Goal: Task Accomplishment & Management: Manage account settings

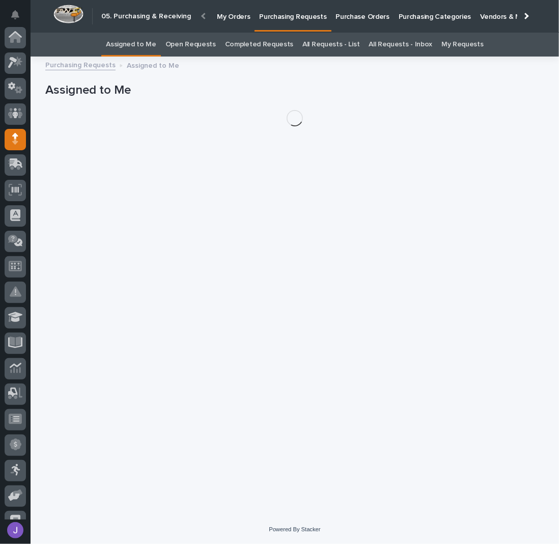
scroll to position [93, 0]
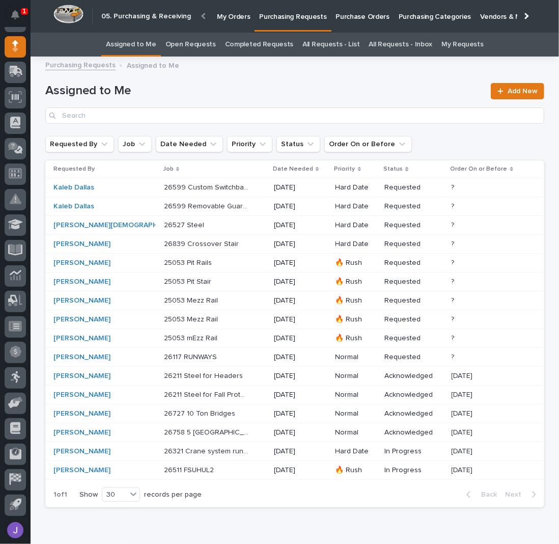
click at [212, 358] on p at bounding box center [206, 357] width 85 height 9
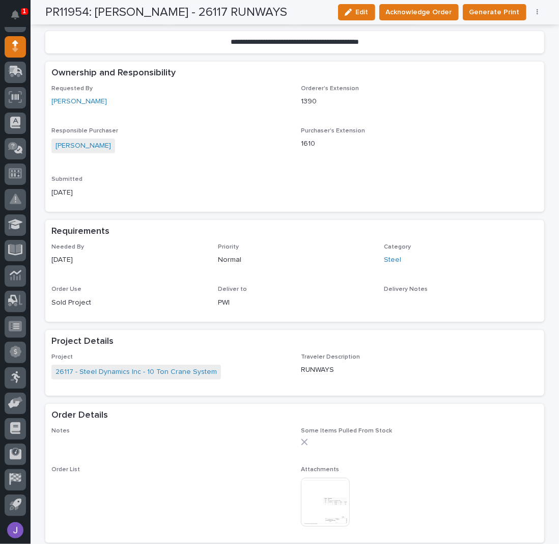
scroll to position [204, 0]
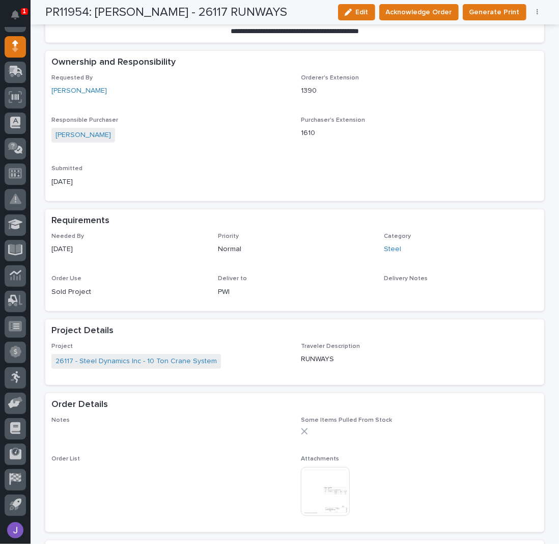
click at [321, 493] on img at bounding box center [325, 491] width 49 height 49
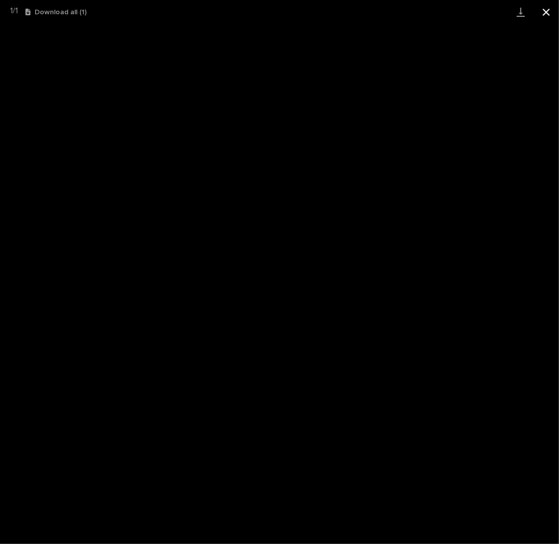
click at [547, 16] on button "Close gallery" at bounding box center [546, 12] width 25 height 24
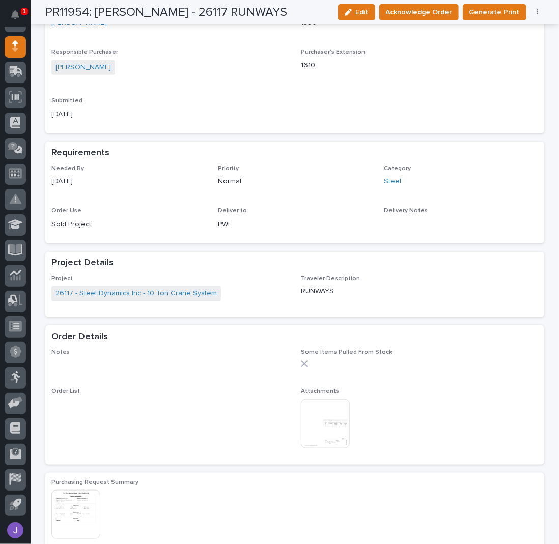
scroll to position [135, 0]
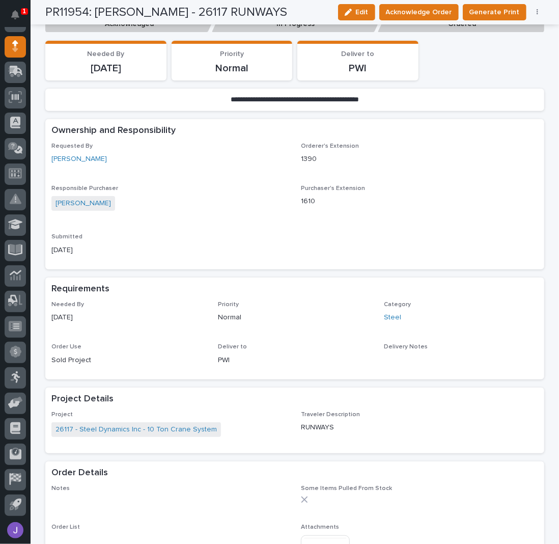
click at [258, 168] on div "Requested By [PERSON_NAME]" at bounding box center [169, 158] width 237 height 30
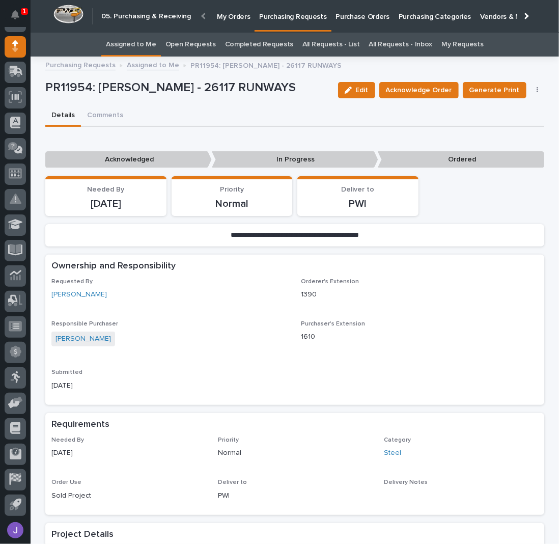
click at [155, 46] on link "Assigned to Me" at bounding box center [131, 45] width 50 height 24
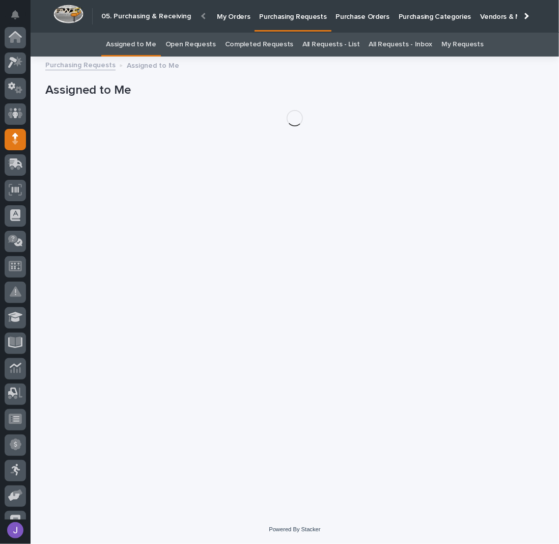
scroll to position [93, 0]
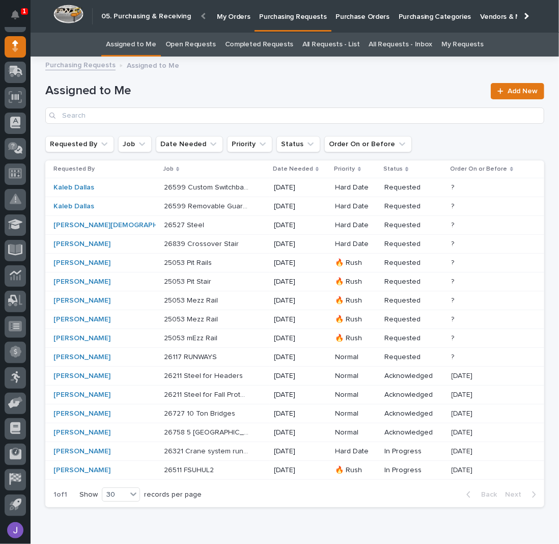
click at [190, 226] on p at bounding box center [206, 225] width 85 height 9
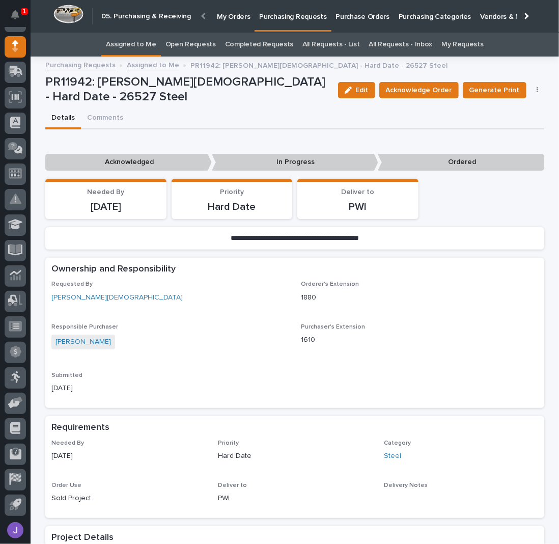
click at [121, 45] on link "Assigned to Me" at bounding box center [131, 45] width 50 height 24
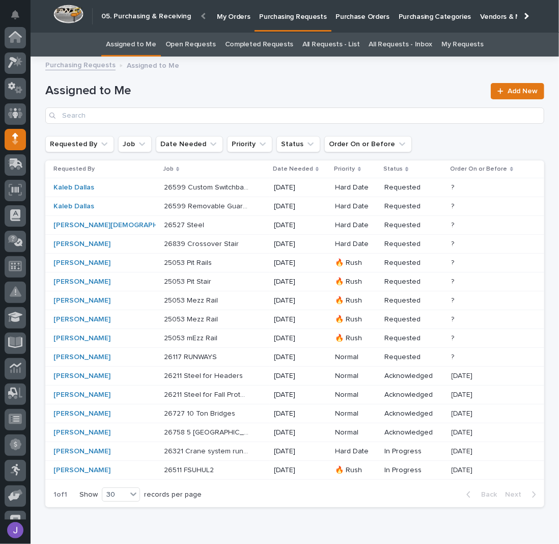
scroll to position [93, 0]
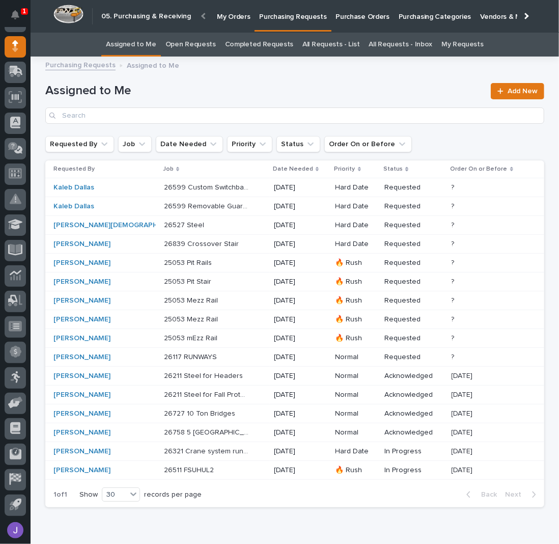
click at [216, 446] on p "26321 Crane system runways" at bounding box center [207, 450] width 87 height 11
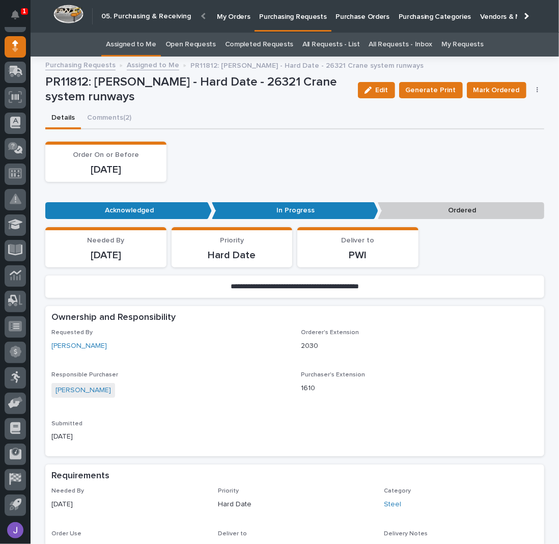
click at [357, 8] on p "Purchase Orders" at bounding box center [362, 10] width 53 height 21
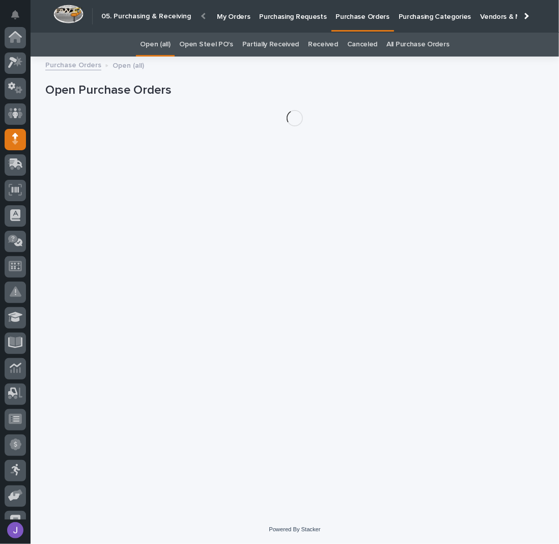
scroll to position [93, 0]
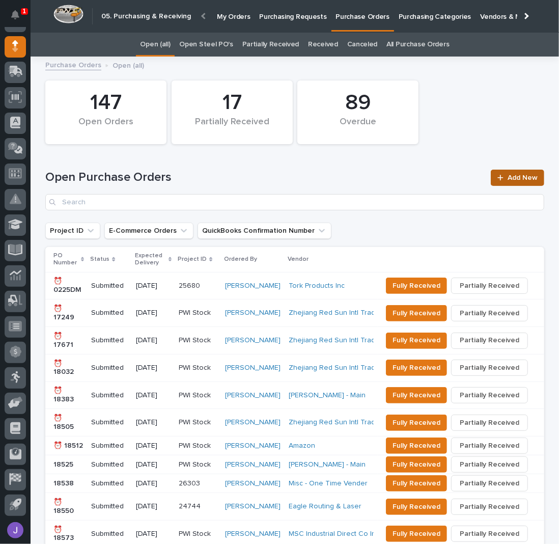
click at [526, 178] on span "Add New" at bounding box center [523, 177] width 30 height 7
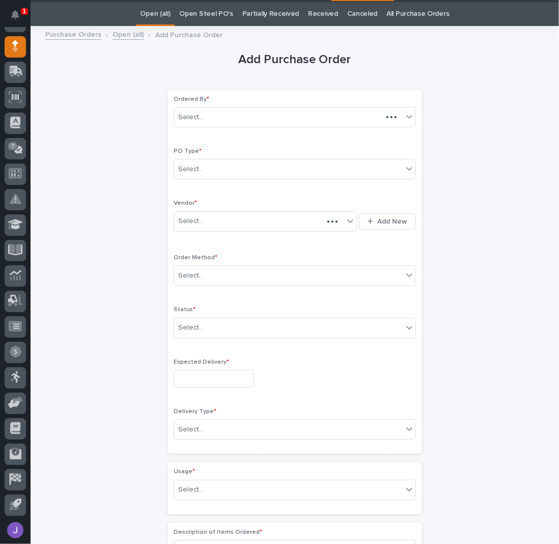
scroll to position [32, 0]
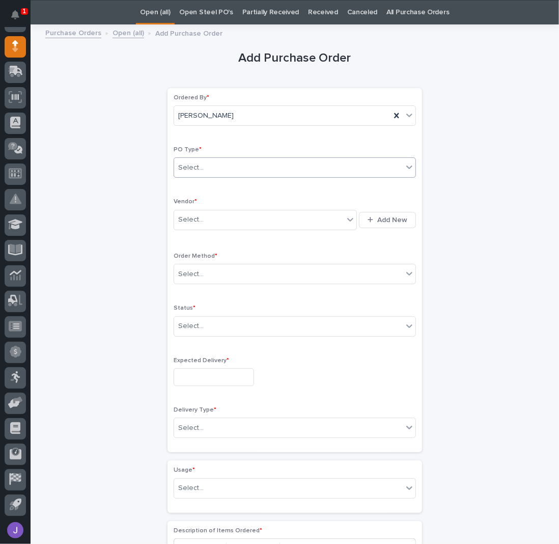
click at [256, 163] on div "Select..." at bounding box center [288, 167] width 229 height 17
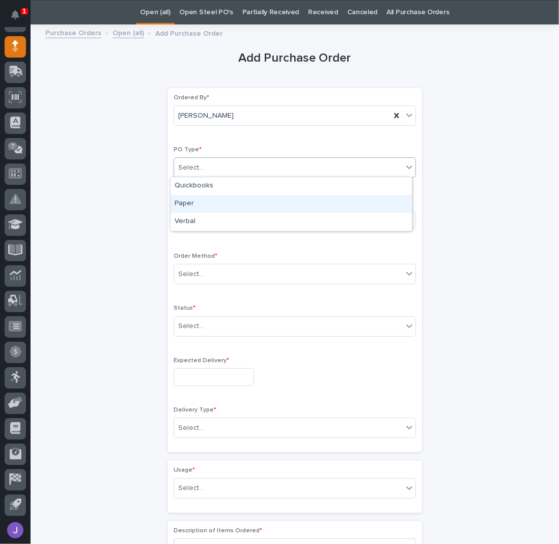
click at [217, 197] on div "Paper" at bounding box center [291, 204] width 241 height 18
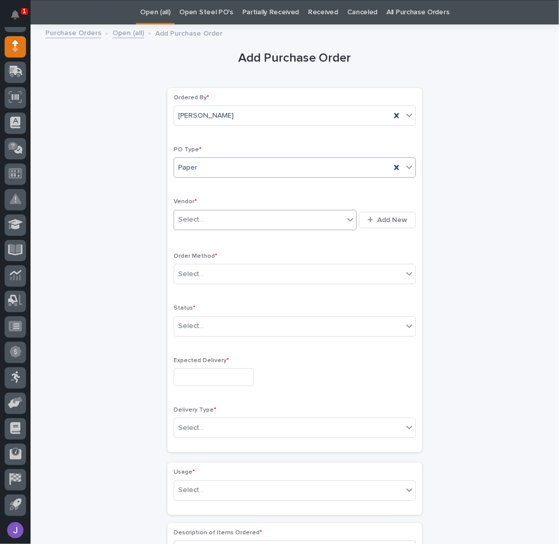
click at [202, 223] on div "Select..." at bounding box center [259, 219] width 170 height 17
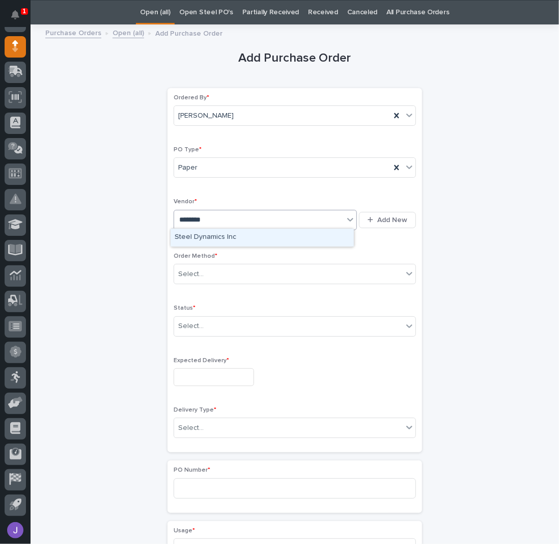
type input "*********"
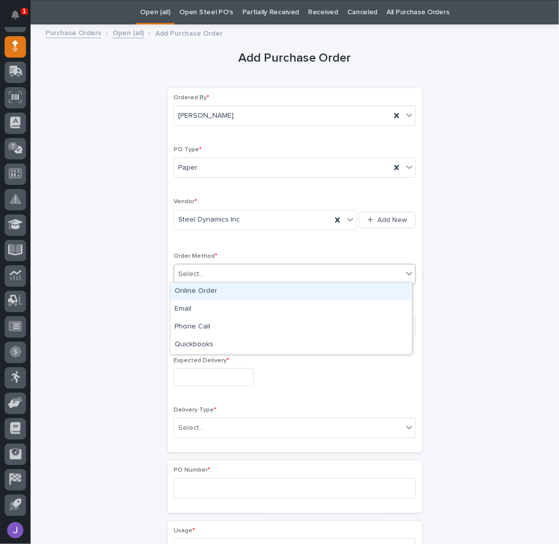
click at [203, 272] on div "Select..." at bounding box center [288, 274] width 229 height 17
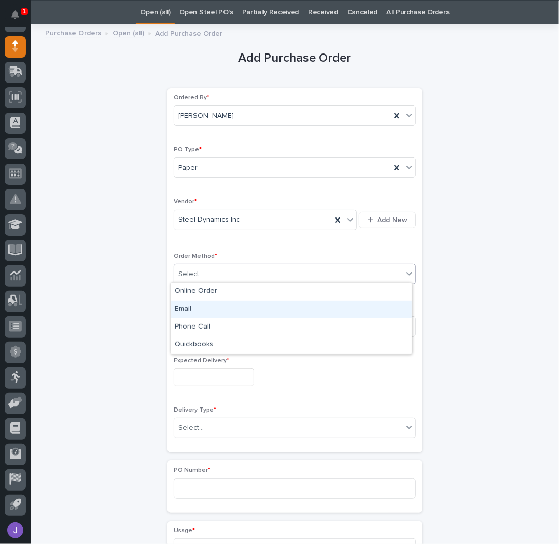
click at [191, 309] on div "Email" at bounding box center [291, 310] width 241 height 18
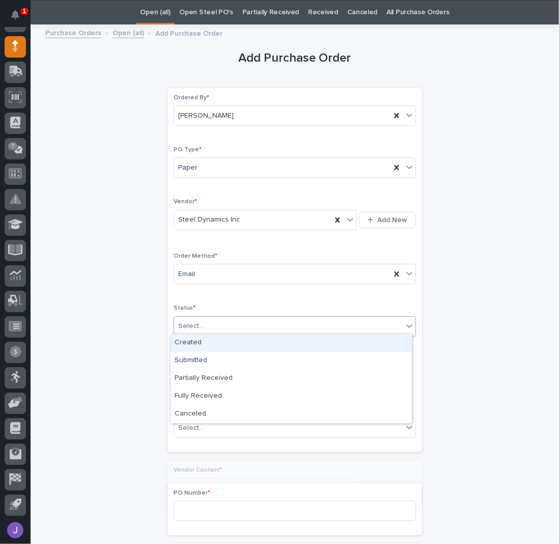
click at [198, 331] on div "Select..." at bounding box center [288, 326] width 229 height 17
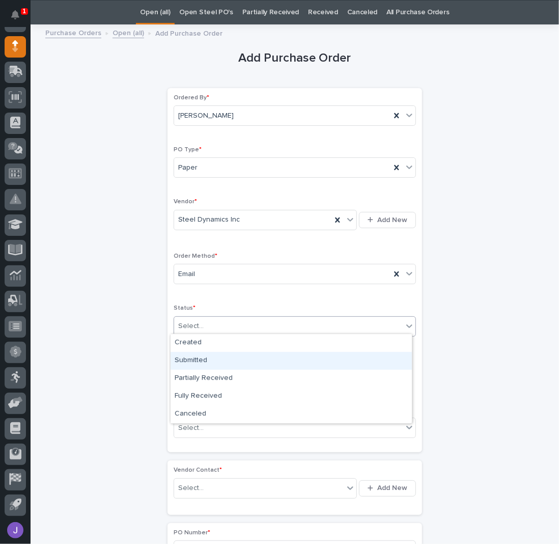
drag, startPoint x: 197, startPoint y: 350, endPoint x: 194, endPoint y: 360, distance: 10.6
click at [194, 360] on div "Submitted" at bounding box center [291, 361] width 241 height 18
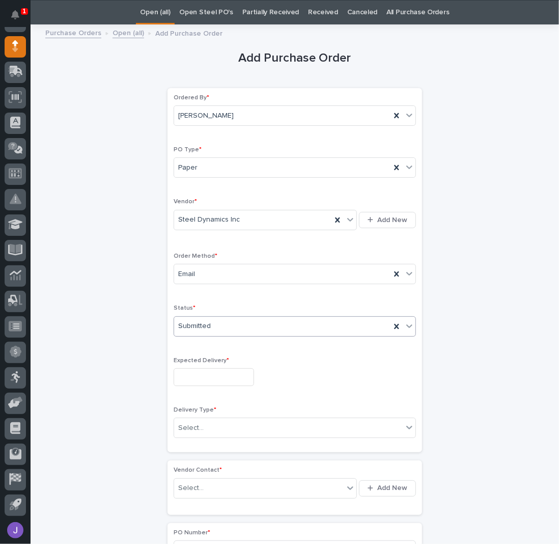
click at [195, 372] on input "text" at bounding box center [214, 377] width 80 height 18
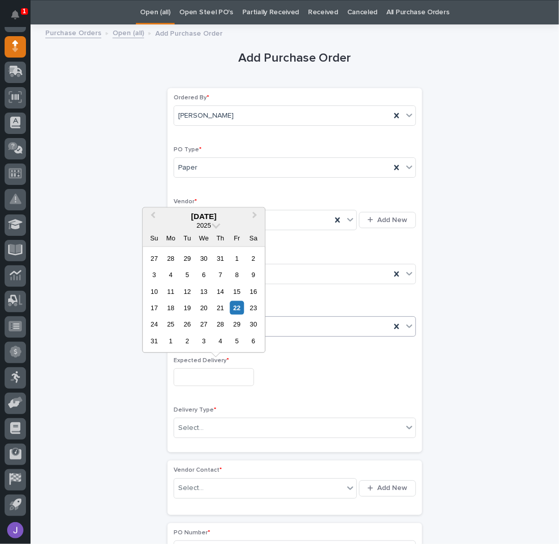
click at [238, 322] on div "29" at bounding box center [237, 324] width 14 height 14
type input "**********"
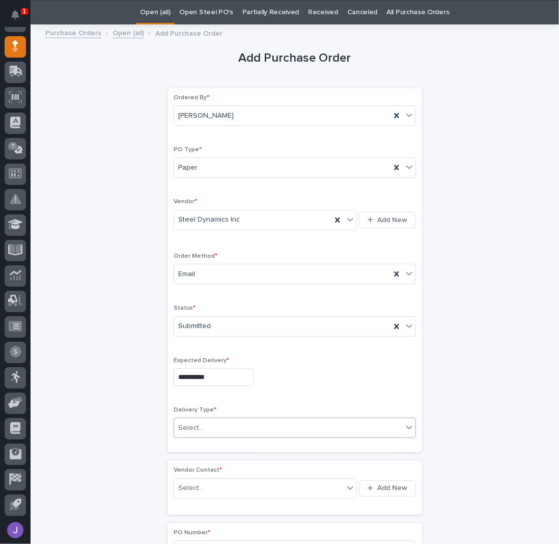
click at [198, 431] on div "Select..." at bounding box center [288, 428] width 229 height 17
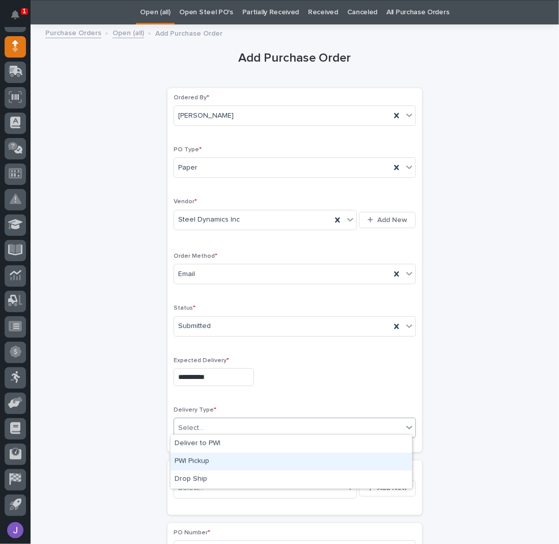
click at [184, 464] on div "PWI Pickup" at bounding box center [291, 462] width 241 height 18
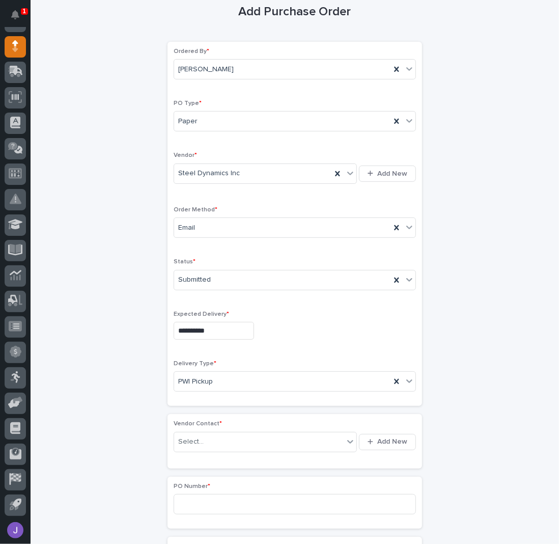
scroll to position [100, 0]
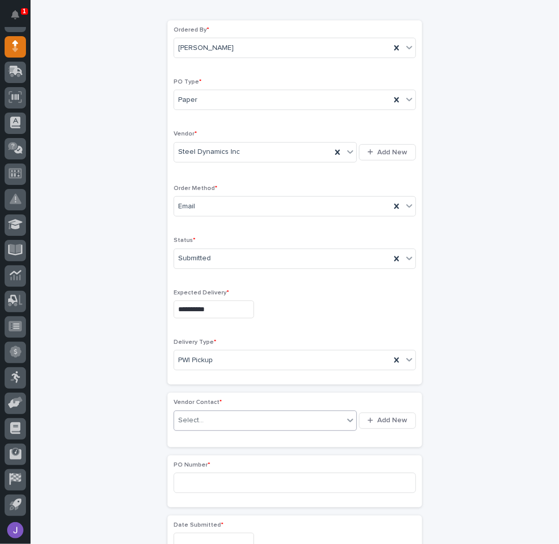
click at [181, 416] on div "Select..." at bounding box center [190, 420] width 25 height 11
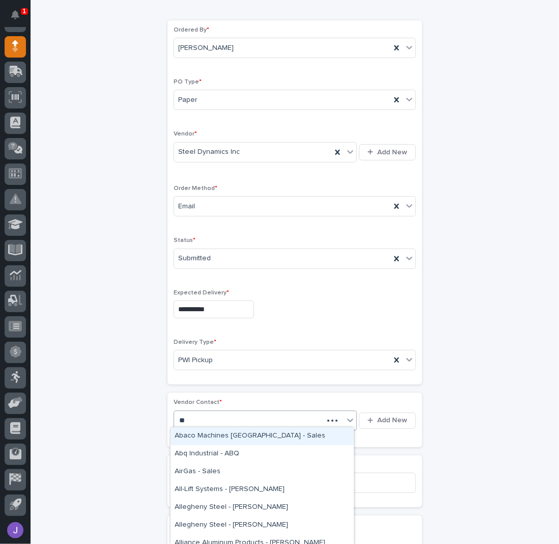
type input "***"
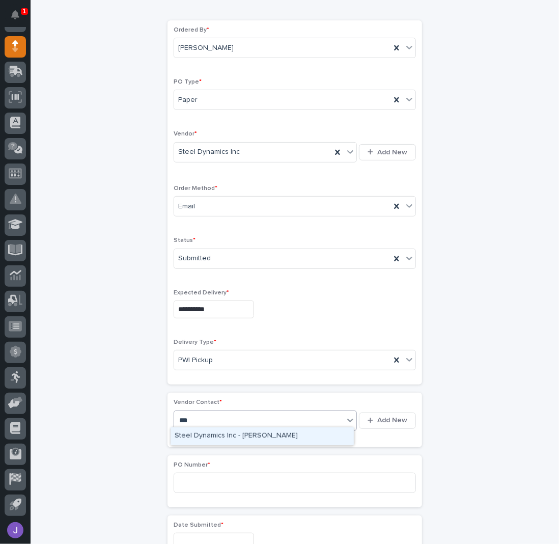
click at [193, 433] on div "Steel Dynamics Inc - [PERSON_NAME]" at bounding box center [262, 436] width 183 height 18
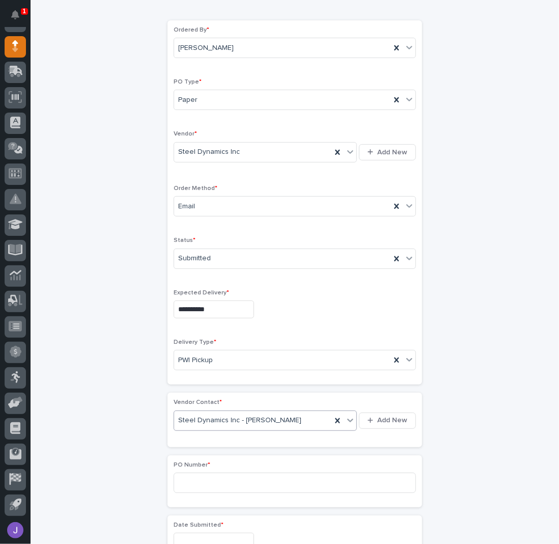
click at [108, 467] on div "**********" at bounding box center [294, 500] width 499 height 1075
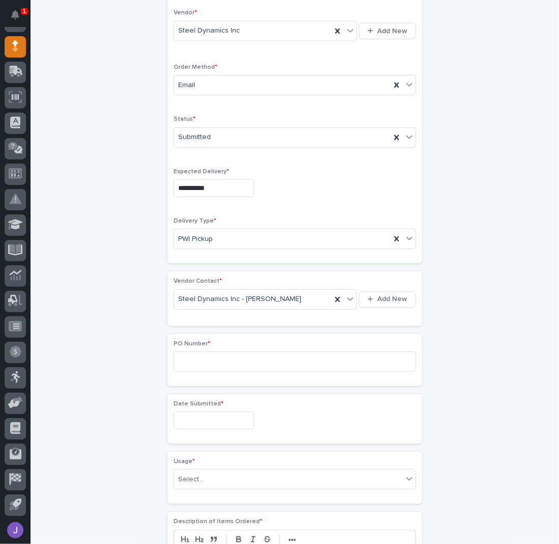
scroll to position [236, 0]
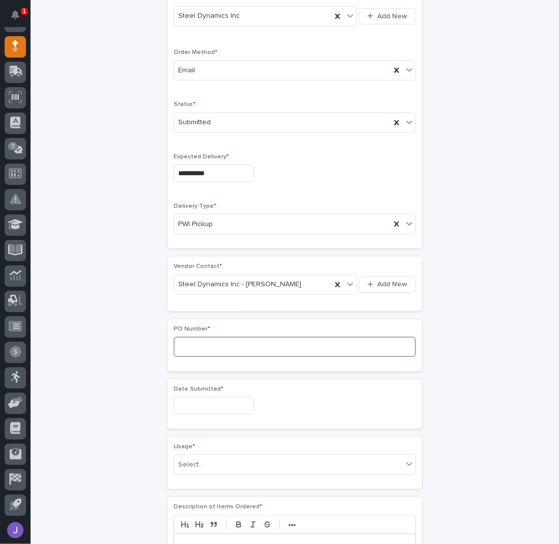
click at [196, 345] on input at bounding box center [295, 347] width 242 height 20
type input "2858J"
click at [127, 364] on div "**********" at bounding box center [294, 364] width 499 height 1075
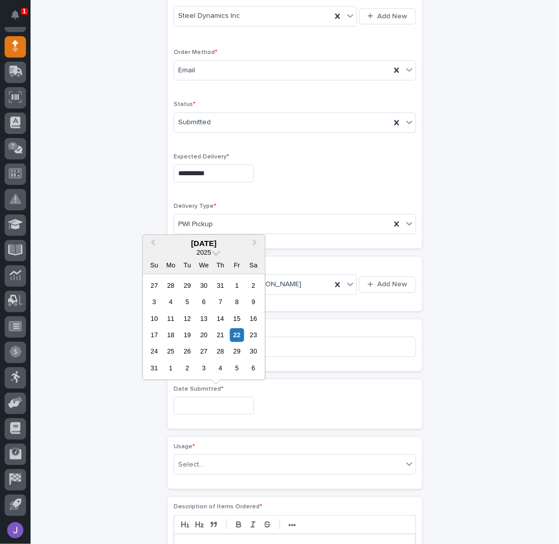
click at [193, 408] on input "text" at bounding box center [214, 406] width 80 height 18
click at [217, 340] on div "21" at bounding box center [220, 335] width 14 height 14
type input "**********"
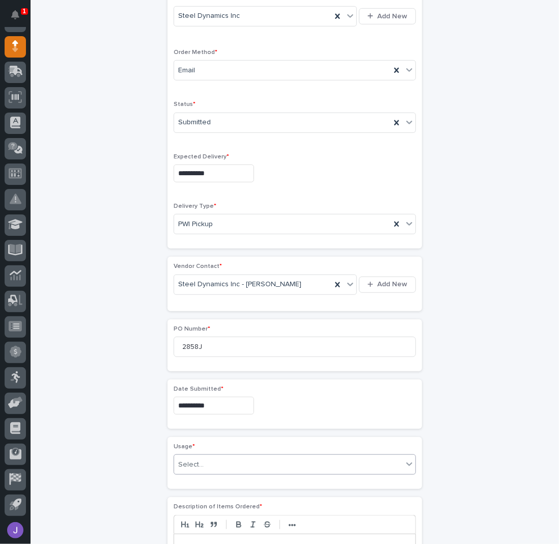
click at [207, 462] on div "Select..." at bounding box center [288, 464] width 229 height 17
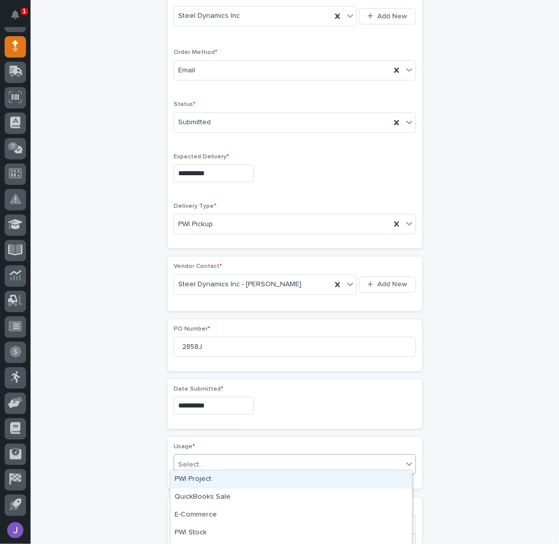
click at [196, 481] on div "PWI Project" at bounding box center [291, 480] width 241 height 18
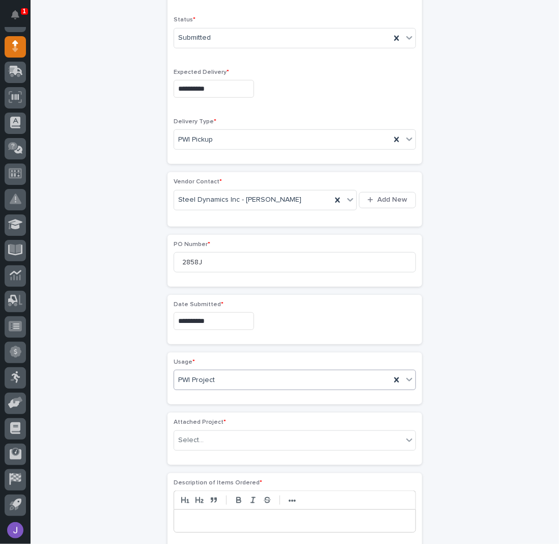
scroll to position [334, 0]
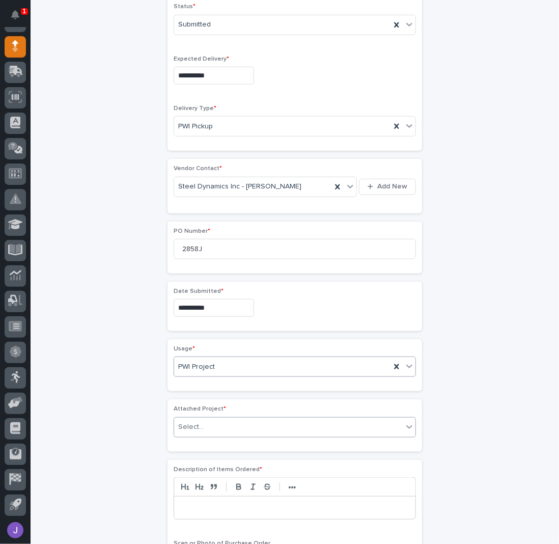
click at [205, 423] on div "Select..." at bounding box center [288, 427] width 229 height 17
type input "*****"
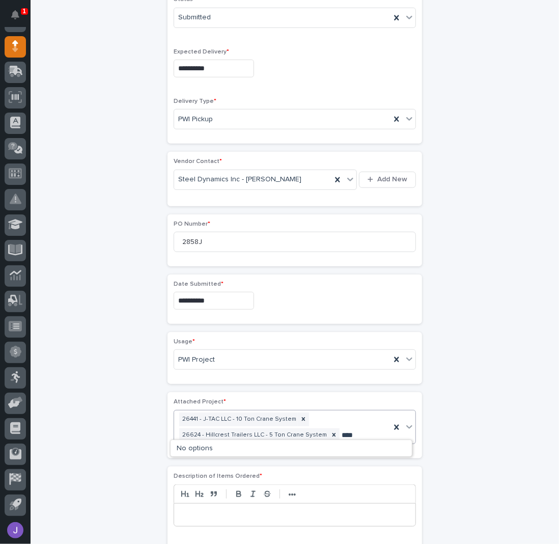
type input "*****"
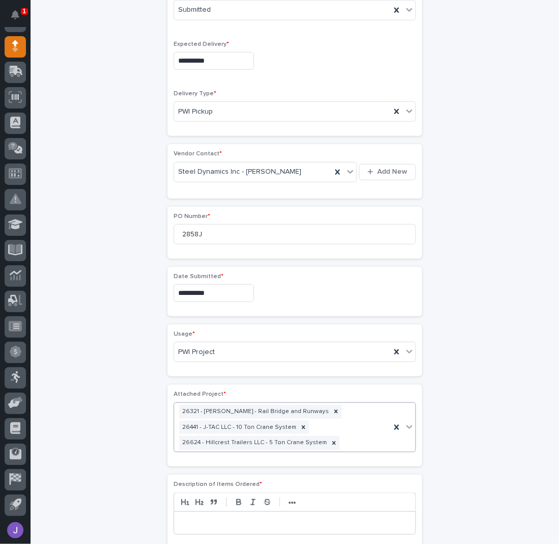
click at [103, 424] on div "**********" at bounding box center [294, 296] width 499 height 1164
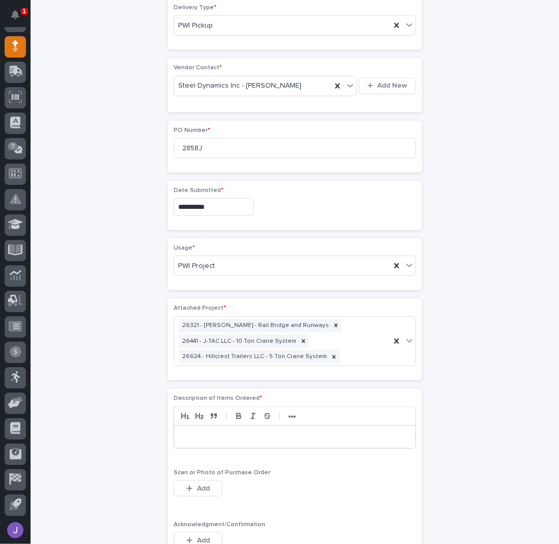
scroll to position [484, 0]
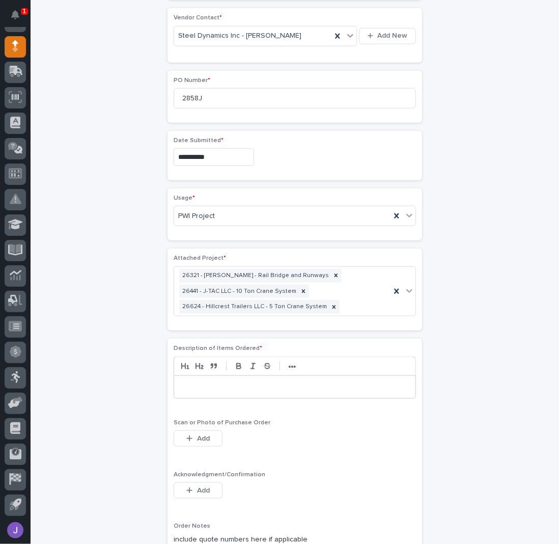
click at [194, 384] on p at bounding box center [295, 387] width 226 height 10
click at [202, 486] on span "Add" at bounding box center [203, 490] width 13 height 9
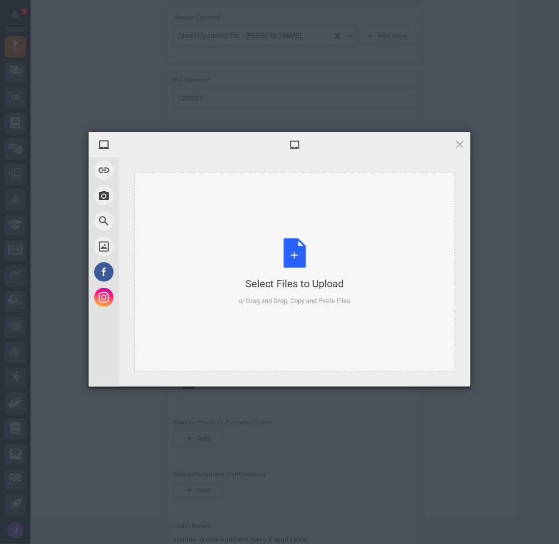
click at [281, 265] on div "Select Files to Upload or Drag and Drop, Copy and Paste Files" at bounding box center [295, 272] width 112 height 68
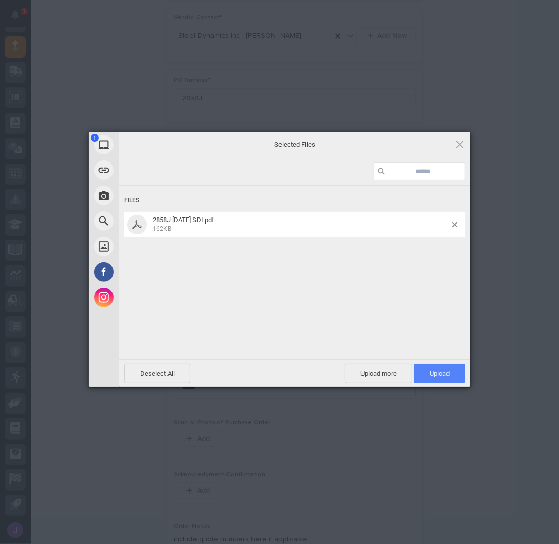
click at [433, 368] on span "Upload 1" at bounding box center [439, 373] width 51 height 19
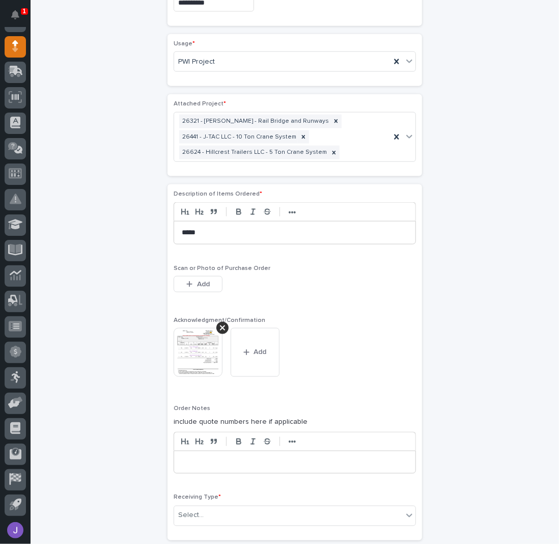
scroll to position [774, 0]
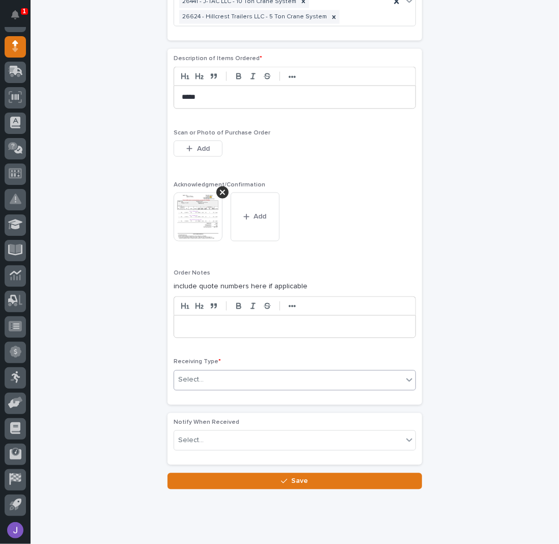
click at [210, 373] on div "Select..." at bounding box center [288, 380] width 229 height 17
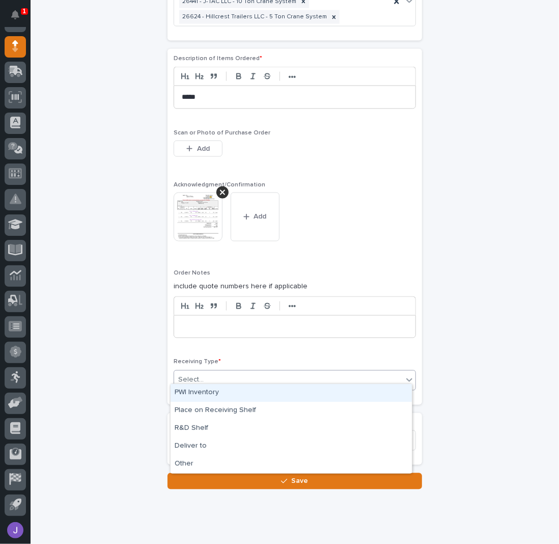
click at [195, 390] on div "PWI Inventory" at bounding box center [291, 393] width 241 height 18
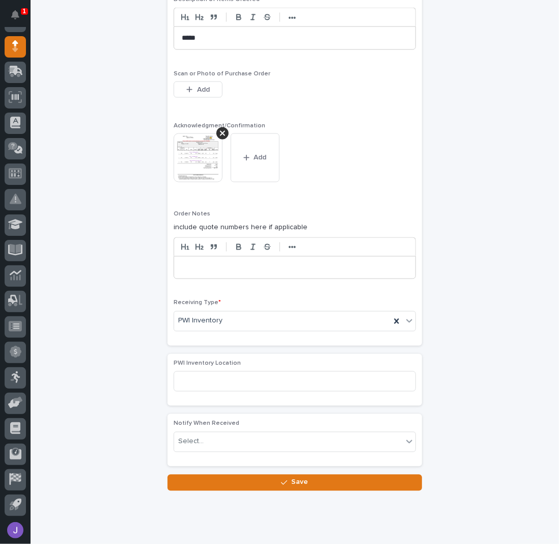
scroll to position [853, 0]
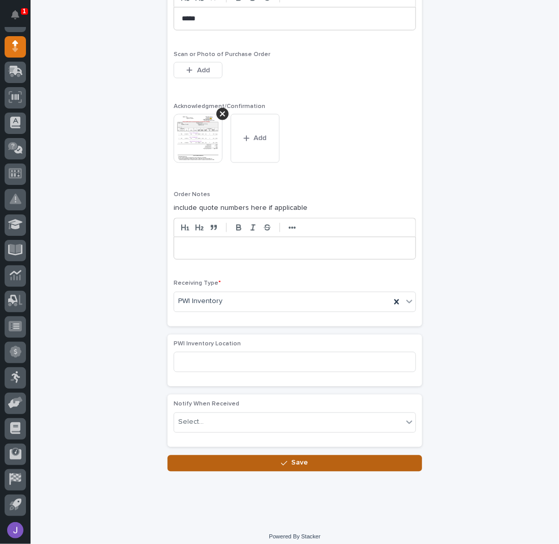
click at [214, 456] on button "Save" at bounding box center [295, 463] width 255 height 16
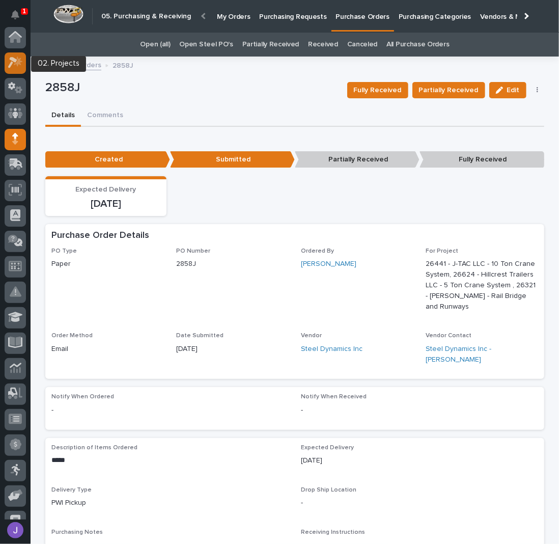
click at [16, 66] on icon at bounding box center [15, 63] width 15 height 12
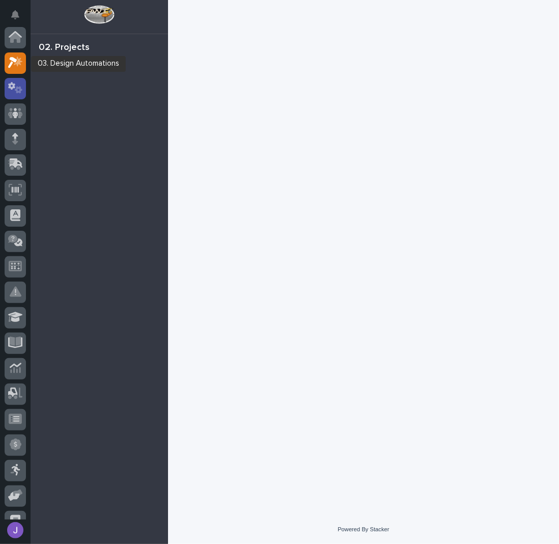
scroll to position [25, 0]
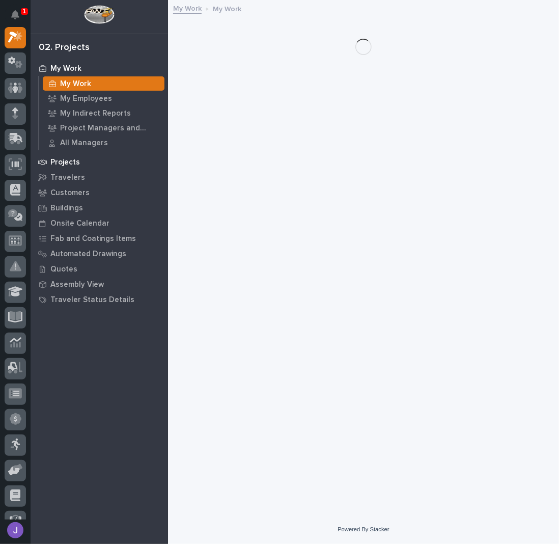
click at [76, 157] on div "Projects" at bounding box center [99, 162] width 132 height 14
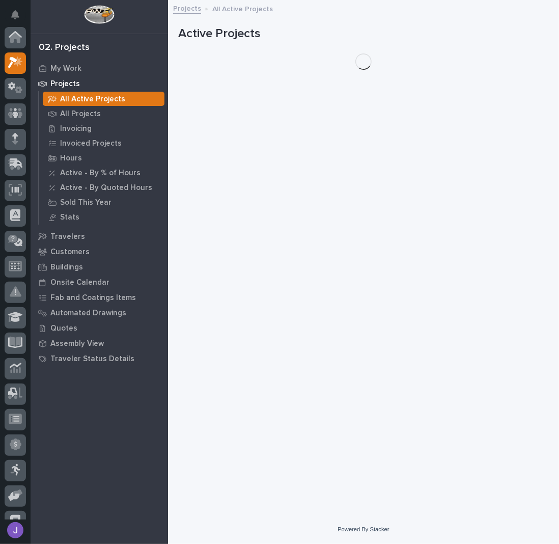
scroll to position [25, 0]
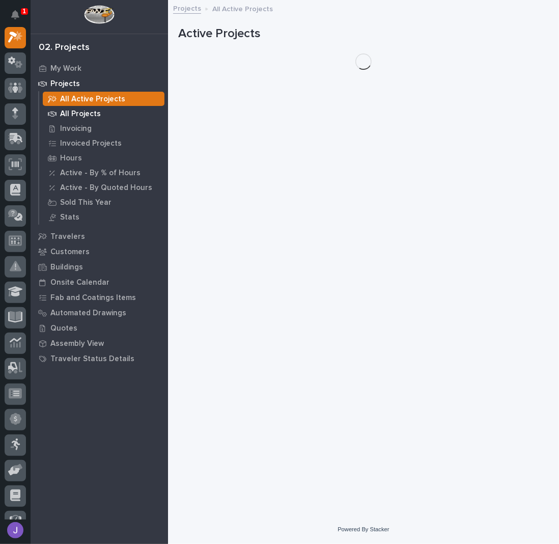
click at [83, 112] on p "All Projects" at bounding box center [80, 114] width 41 height 9
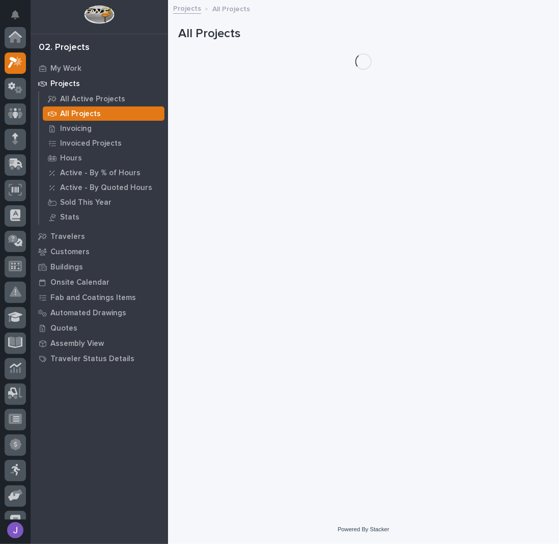
scroll to position [25, 0]
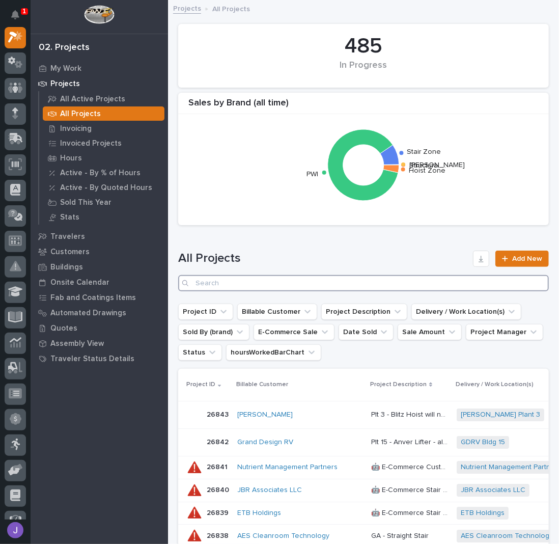
click at [229, 283] on input "Search" at bounding box center [363, 283] width 371 height 16
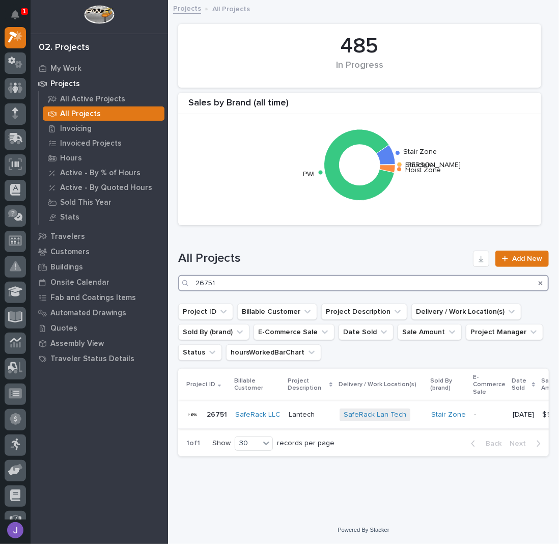
type input "26751"
click at [301, 418] on p "Lantech" at bounding box center [303, 413] width 28 height 11
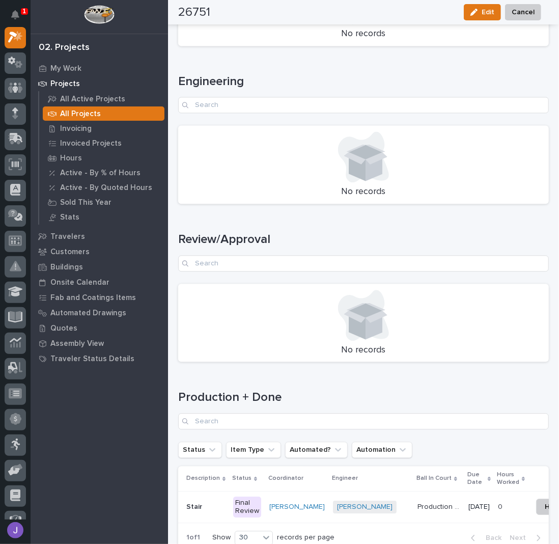
scroll to position [1268, 0]
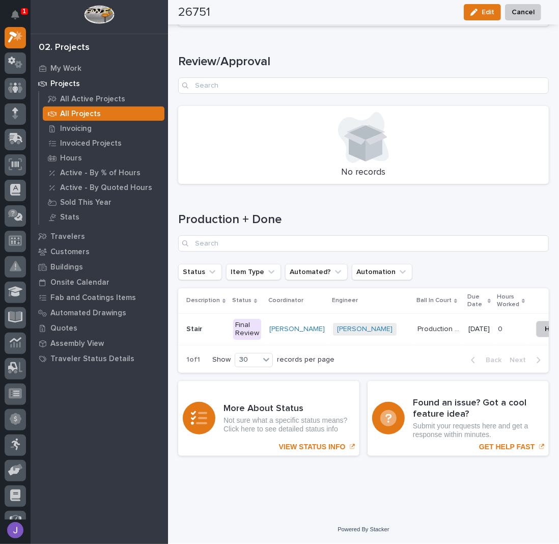
click at [245, 322] on div "Final Review" at bounding box center [247, 329] width 28 height 21
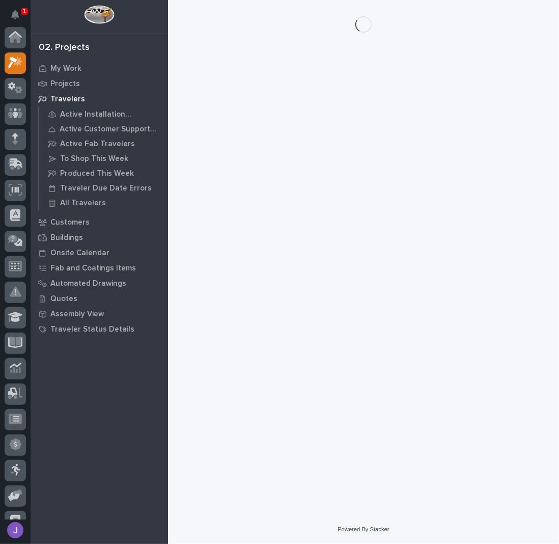
scroll to position [25, 0]
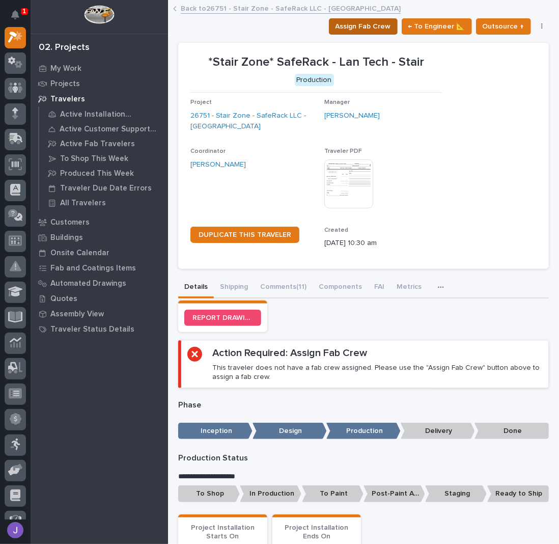
click at [359, 27] on span "Assign Fab Crew" at bounding box center [364, 26] width 56 height 12
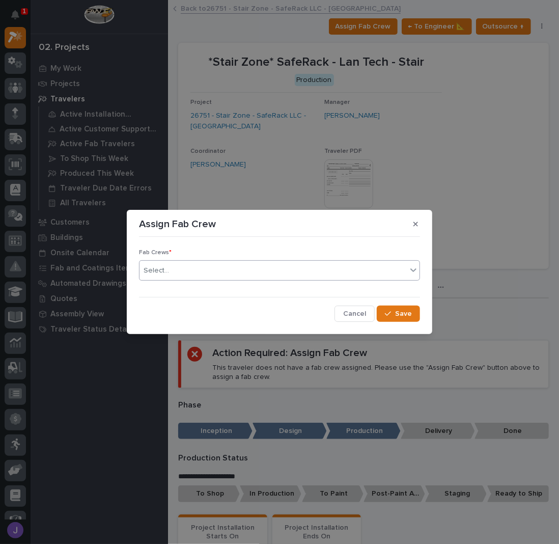
click at [198, 272] on div "Select..." at bounding box center [273, 270] width 267 height 17
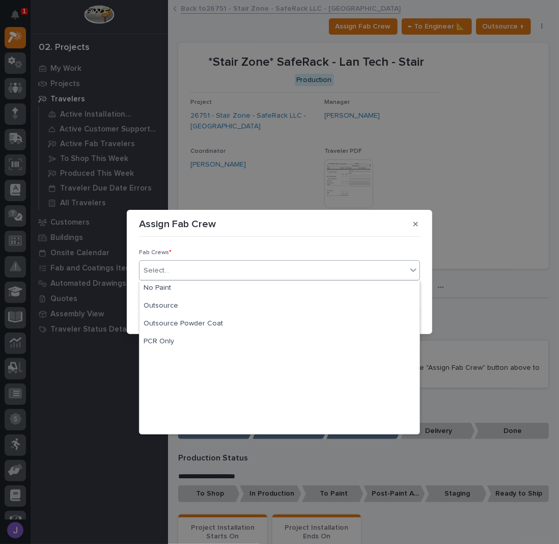
scroll to position [239, 0]
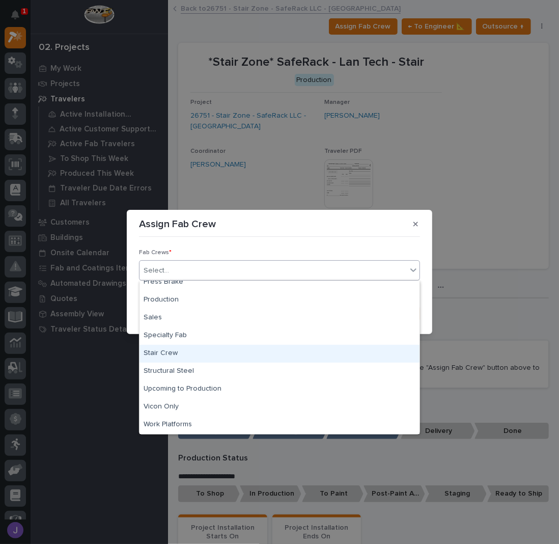
click at [172, 353] on div "Stair Crew" at bounding box center [280, 354] width 280 height 18
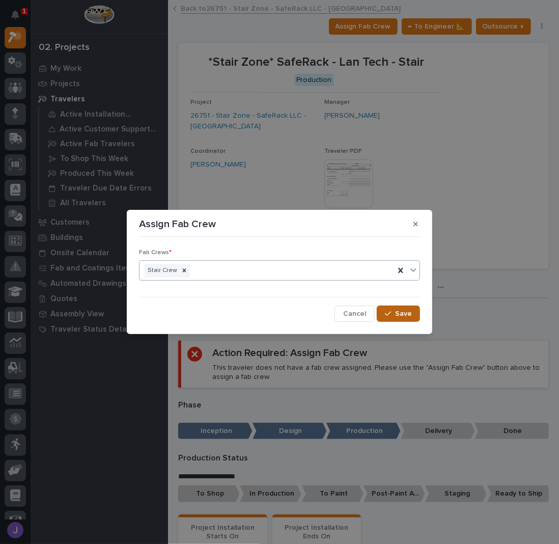
click at [387, 314] on icon "button" at bounding box center [388, 313] width 6 height 7
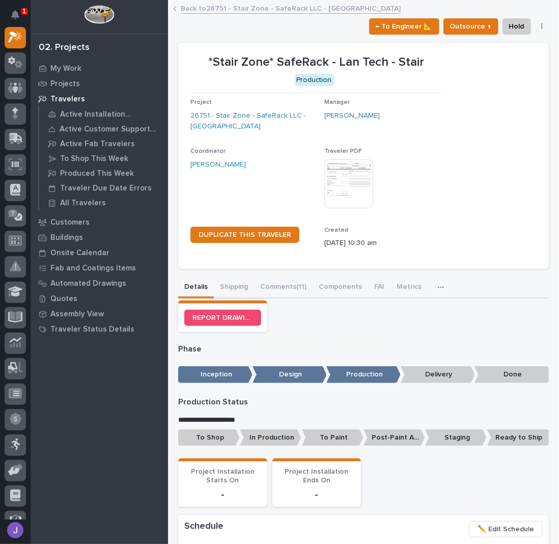
click at [221, 432] on p "To Shop" at bounding box center [209, 437] width 62 height 17
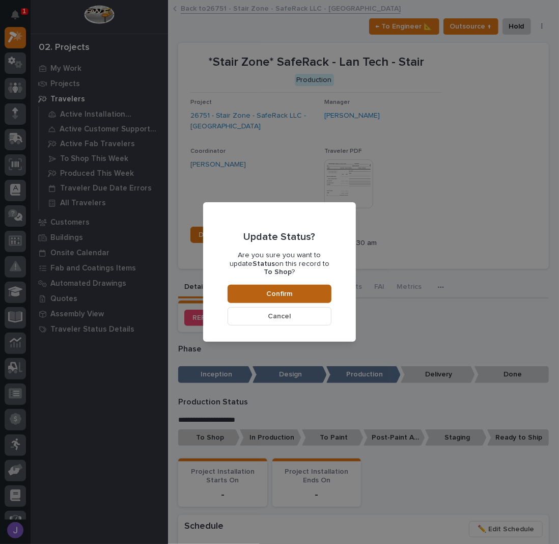
click at [282, 293] on span "Confirm" at bounding box center [280, 293] width 26 height 9
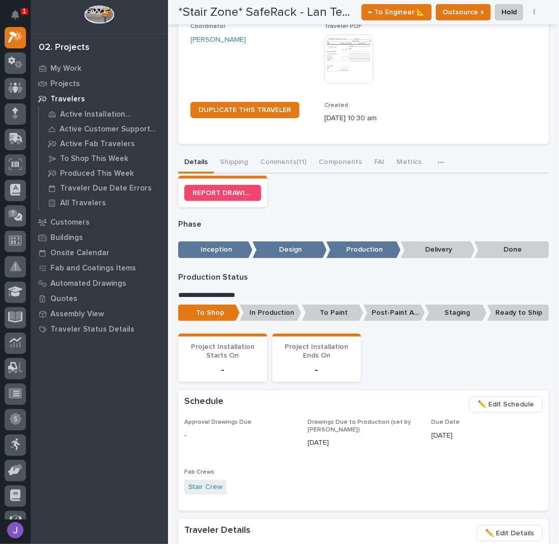
scroll to position [0, 0]
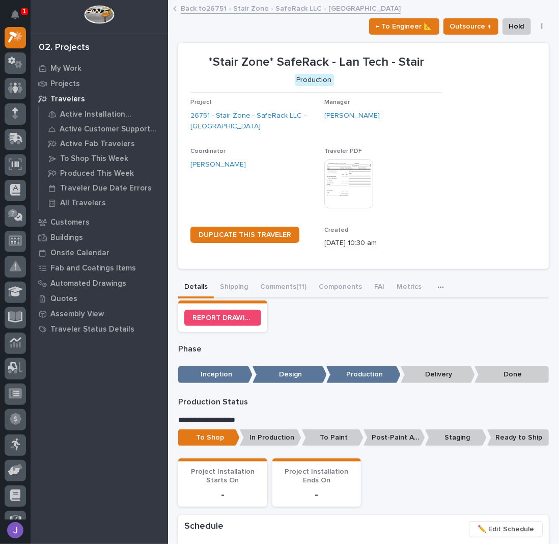
click at [208, 10] on link "Back to 26751 - Stair Zone - SafeRack LLC - [GEOGRAPHIC_DATA]" at bounding box center [291, 8] width 220 height 12
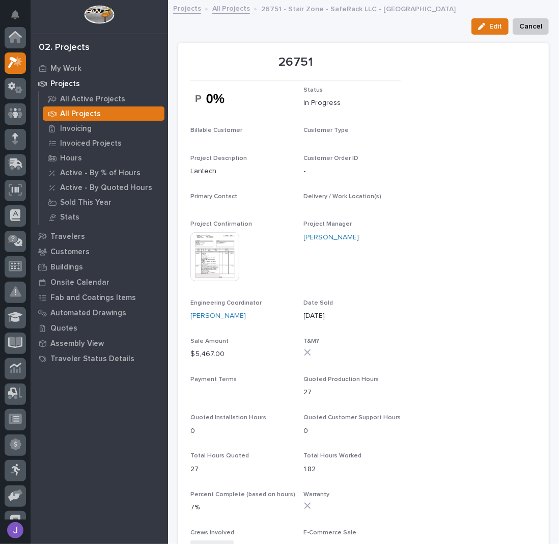
scroll to position [25, 0]
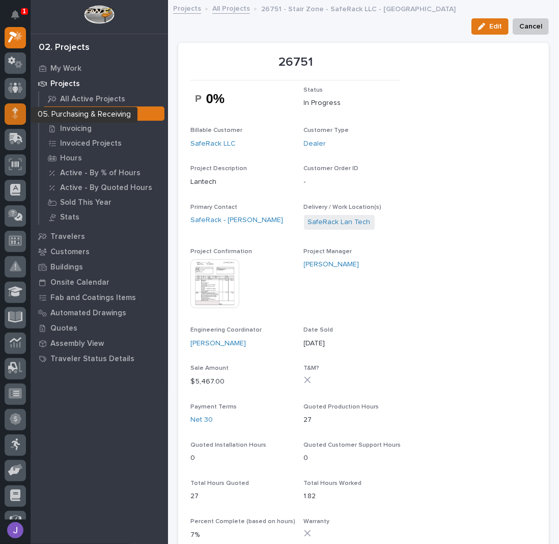
click at [16, 114] on icon at bounding box center [15, 117] width 6 height 6
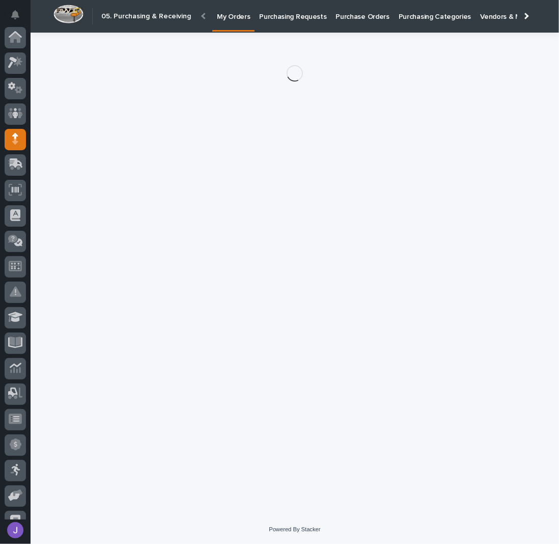
scroll to position [93, 0]
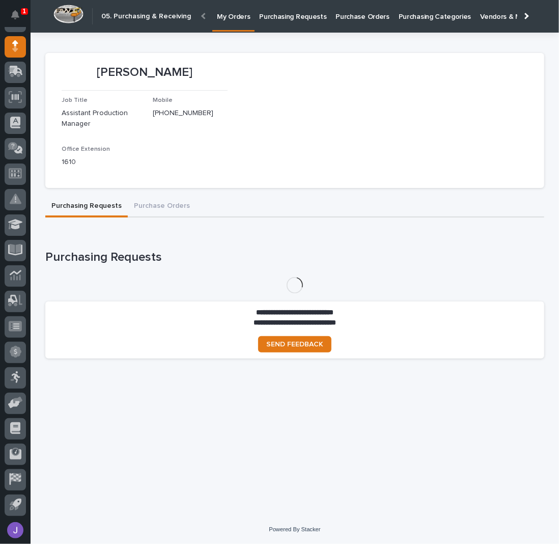
click at [288, 21] on link "Purchasing Requests" at bounding box center [293, 16] width 76 height 32
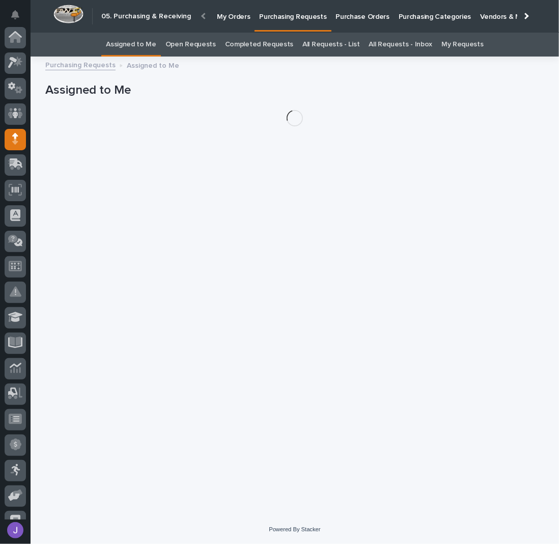
scroll to position [93, 0]
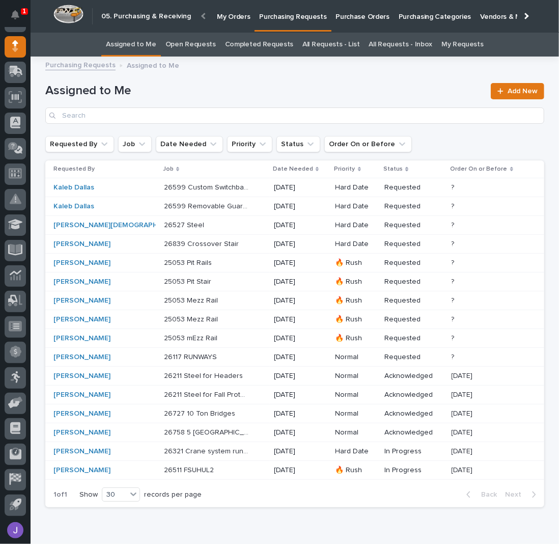
click at [319, 50] on link "All Requests - List" at bounding box center [331, 45] width 57 height 24
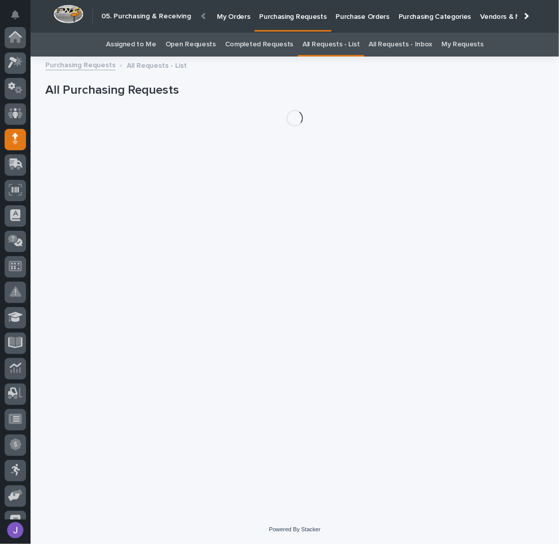
scroll to position [93, 0]
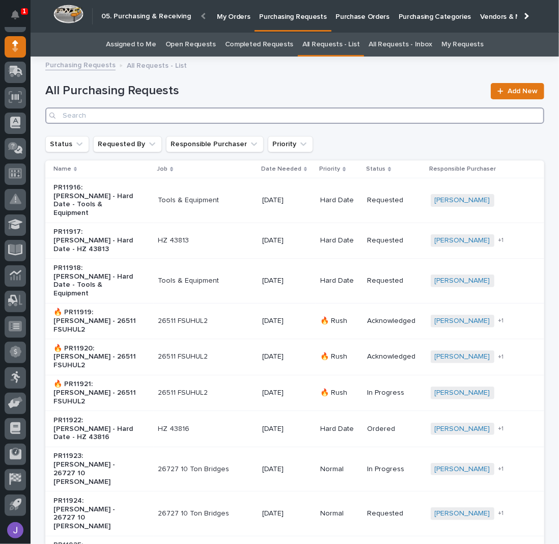
click at [153, 115] on input "Search" at bounding box center [294, 115] width 499 height 16
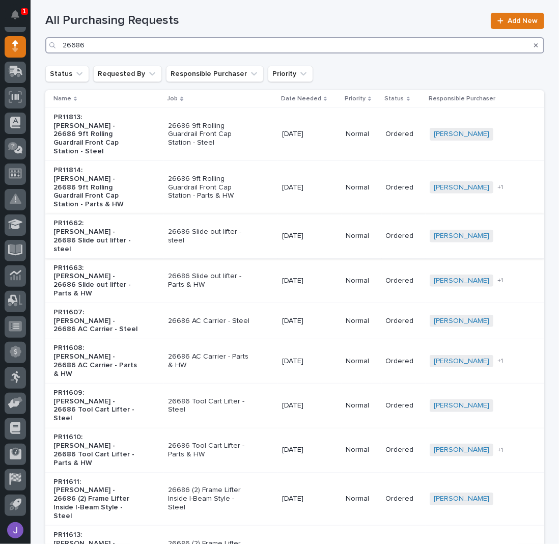
scroll to position [124, 0]
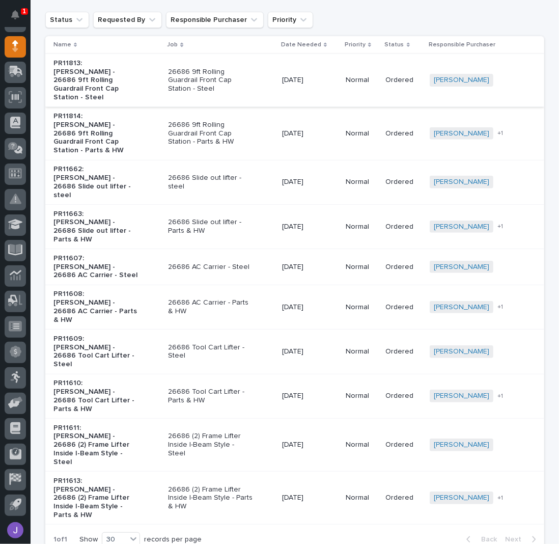
type input "26686"
click at [144, 76] on div "PR11813: [PERSON_NAME] - 26686 9ft Rolling Guardrail Front Cap Station - Steel" at bounding box center [106, 80] width 106 height 51
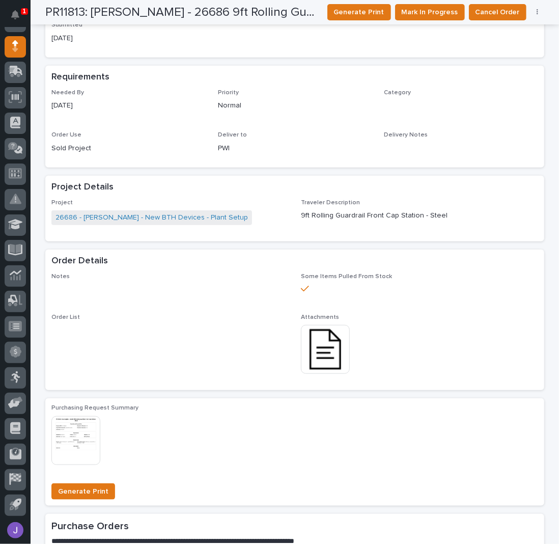
scroll to position [328, 0]
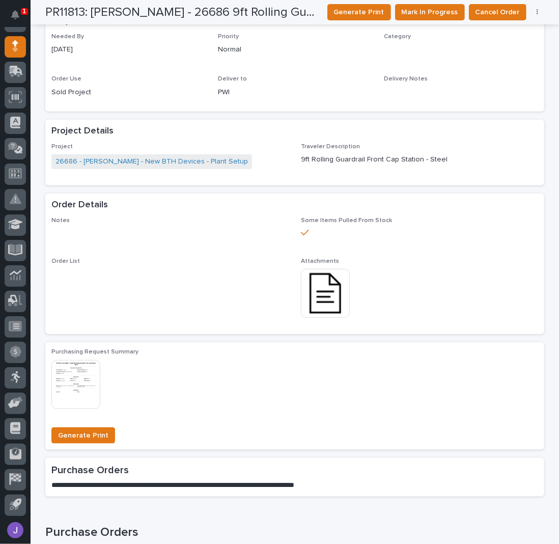
click at [324, 346] on div "Purchasing Request Summary This file cannot be opened Download File Generate Pr…" at bounding box center [294, 395] width 499 height 107
click at [318, 306] on img at bounding box center [325, 293] width 49 height 49
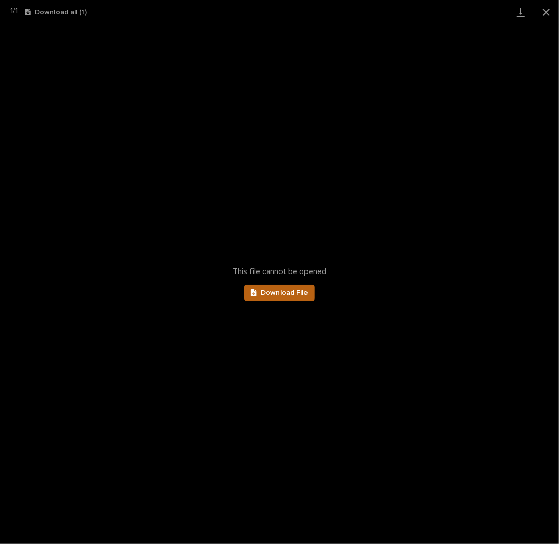
click at [294, 295] on span "Download File" at bounding box center [284, 292] width 47 height 7
click at [544, 9] on button "Close gallery" at bounding box center [546, 12] width 25 height 24
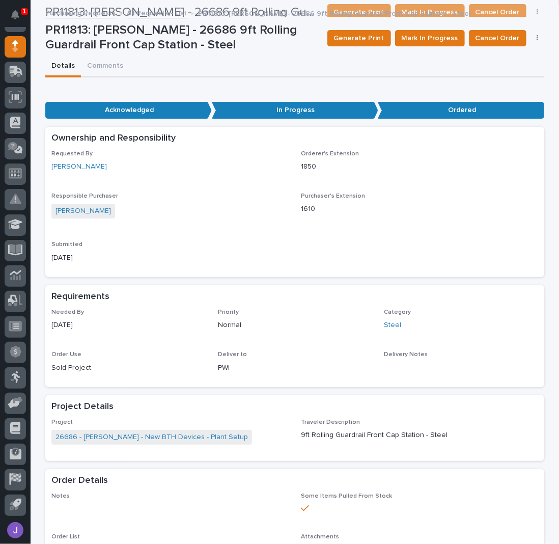
scroll to position [0, 0]
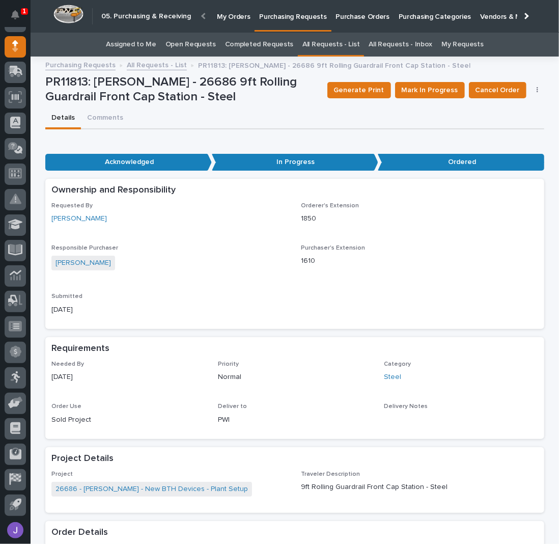
click at [154, 46] on link "Assigned to Me" at bounding box center [131, 45] width 50 height 24
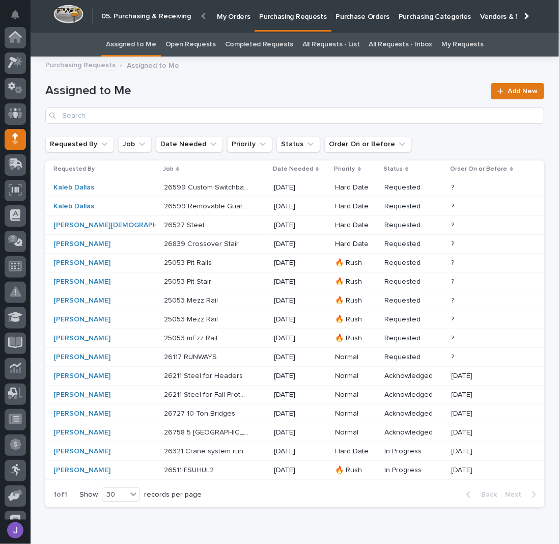
scroll to position [93, 0]
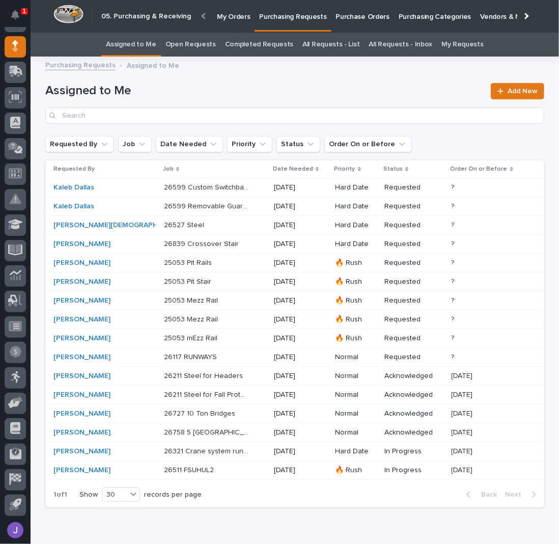
click at [218, 282] on div "25053 Pit Stair 25053 Pit Stair" at bounding box center [215, 282] width 102 height 17
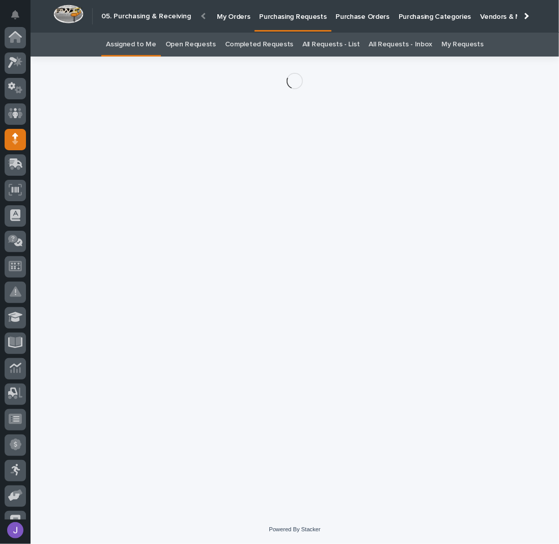
scroll to position [93, 0]
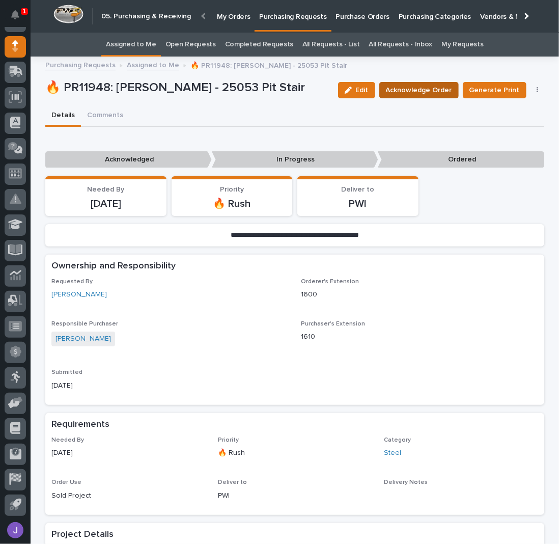
click at [416, 94] on span "Acknowledge Order" at bounding box center [419, 90] width 66 height 12
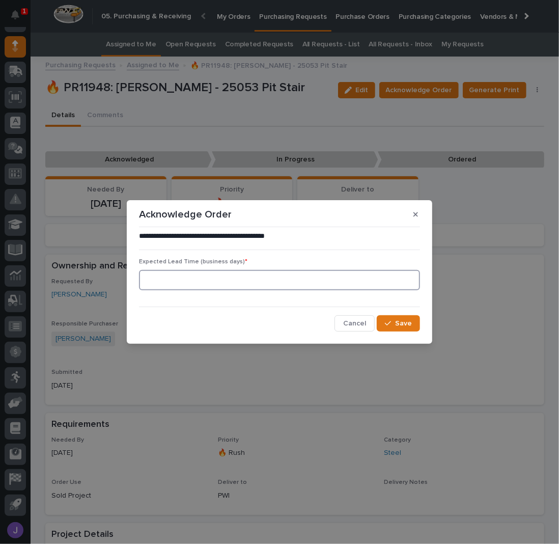
click at [188, 283] on input at bounding box center [279, 280] width 281 height 20
type input "0"
click at [391, 317] on button "Save" at bounding box center [398, 323] width 43 height 16
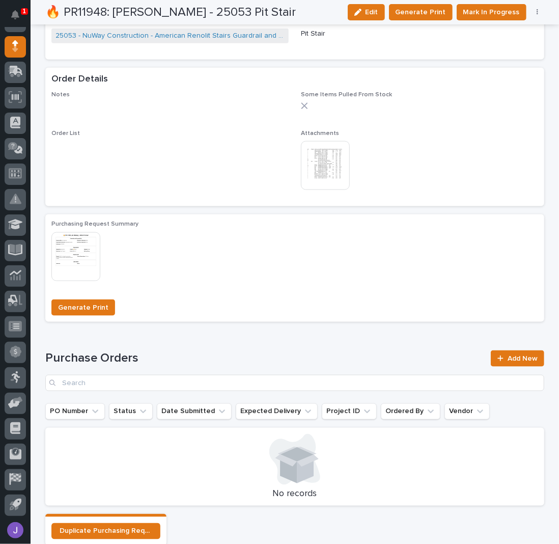
scroll to position [667, 0]
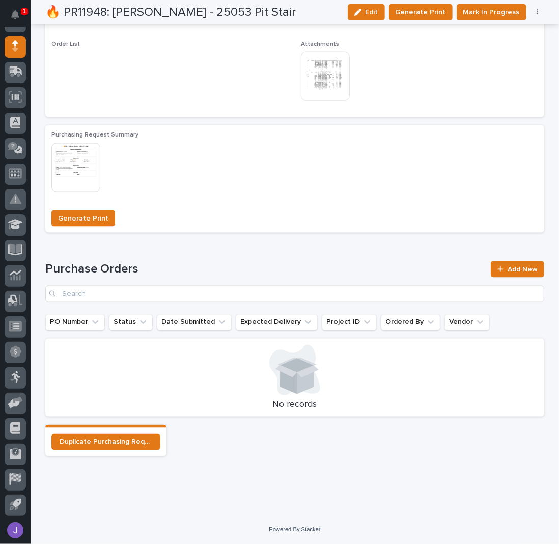
click at [331, 76] on img at bounding box center [325, 76] width 49 height 49
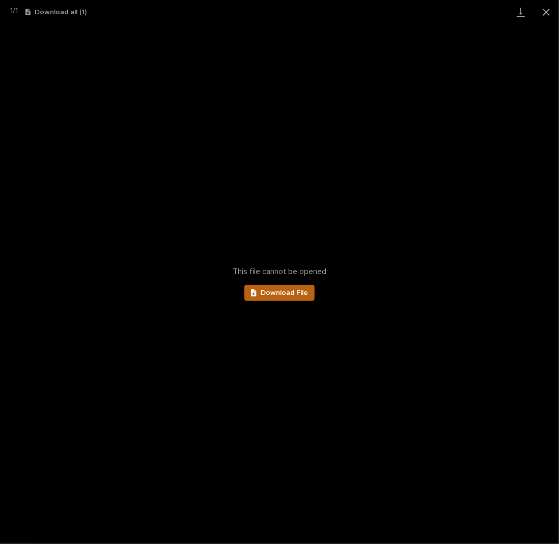
click at [280, 291] on span "Download File" at bounding box center [284, 292] width 47 height 7
click at [550, 15] on button "Close gallery" at bounding box center [546, 12] width 25 height 24
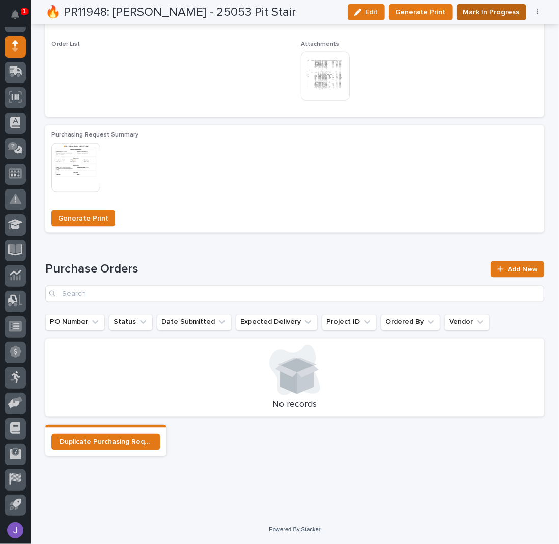
click at [480, 10] on span "Mark In Progress" at bounding box center [492, 12] width 57 height 12
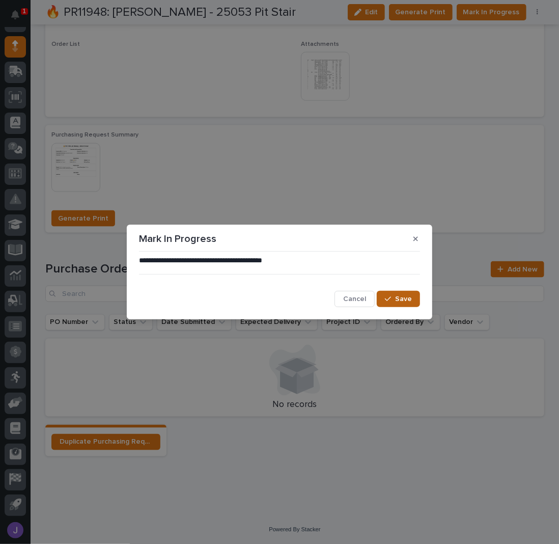
click at [385, 297] on button "Save" at bounding box center [398, 299] width 43 height 16
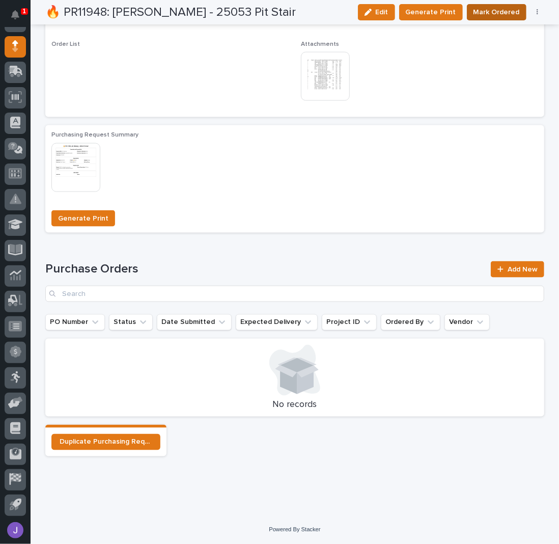
click at [482, 14] on span "Mark Ordered" at bounding box center [497, 12] width 46 height 12
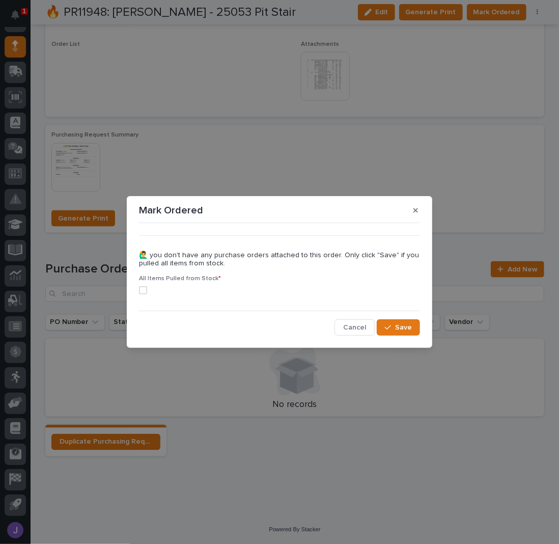
click at [144, 289] on span at bounding box center [143, 290] width 8 height 8
click at [408, 329] on span "Save" at bounding box center [403, 327] width 17 height 9
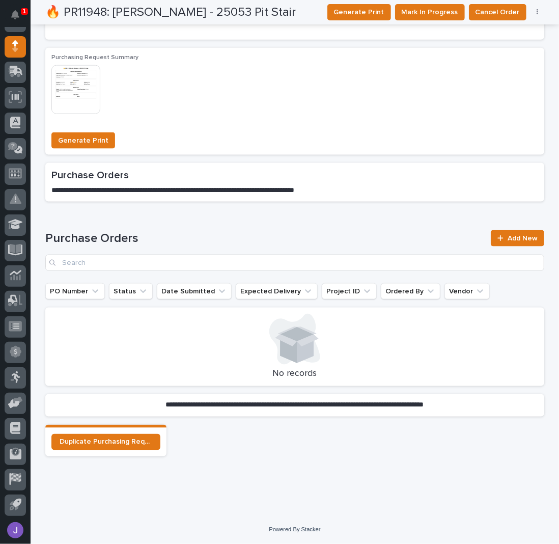
scroll to position [619, 0]
